Goal: Information Seeking & Learning: Learn about a topic

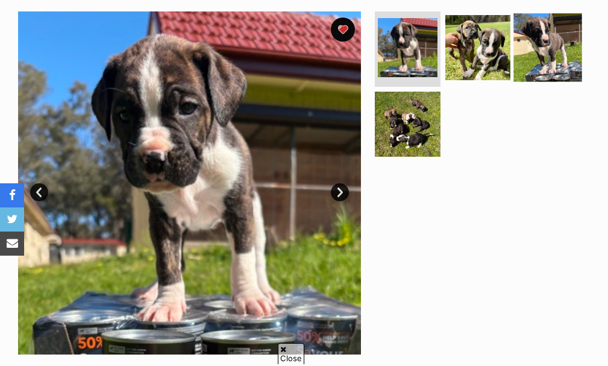
scroll to position [243, 0]
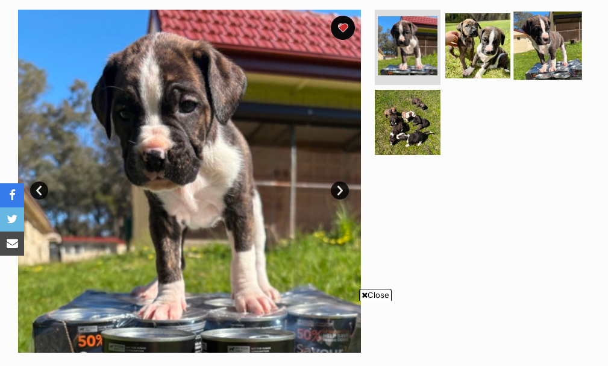
click at [526, 47] on img at bounding box center [547, 45] width 69 height 69
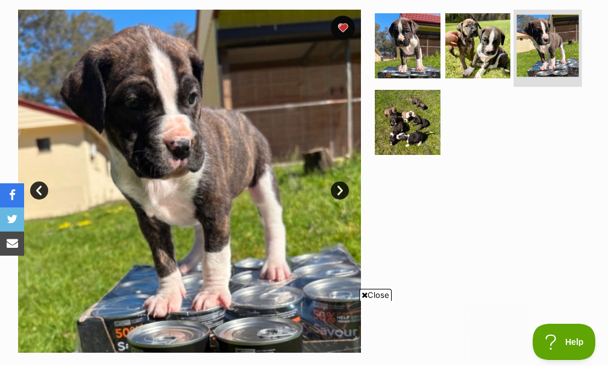
scroll to position [0, 0]
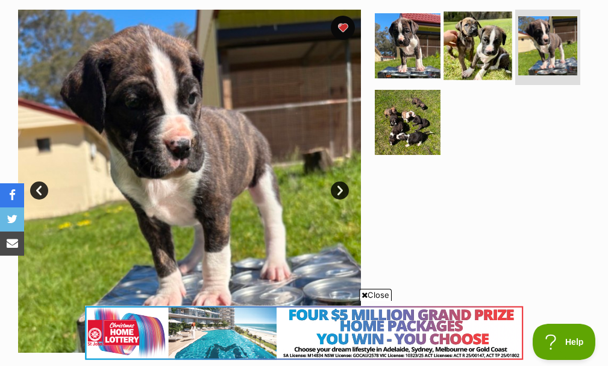
drag, startPoint x: 393, startPoint y: 107, endPoint x: 467, endPoint y: 46, distance: 95.9
click at [394, 107] on img at bounding box center [407, 122] width 65 height 65
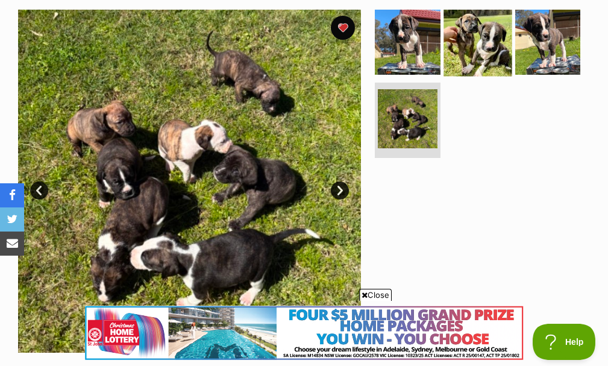
click at [467, 46] on img at bounding box center [477, 42] width 69 height 69
